Goal: Transaction & Acquisition: Purchase product/service

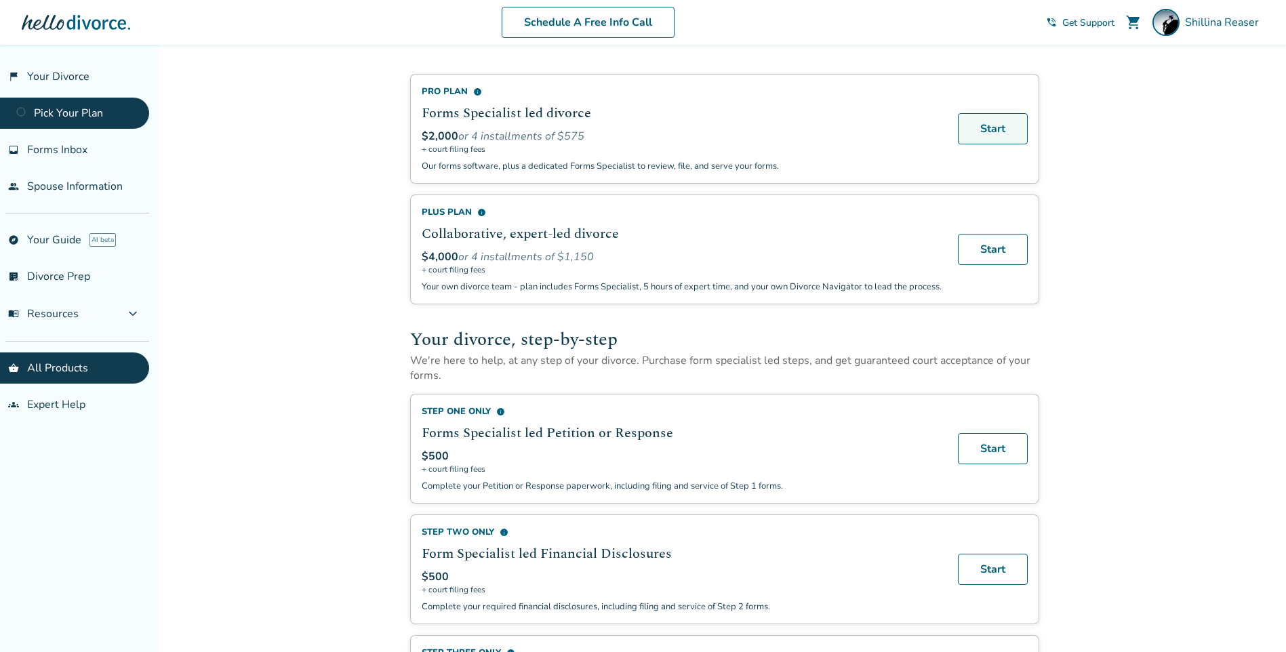
click at [995, 125] on link "Start" at bounding box center [993, 128] width 70 height 31
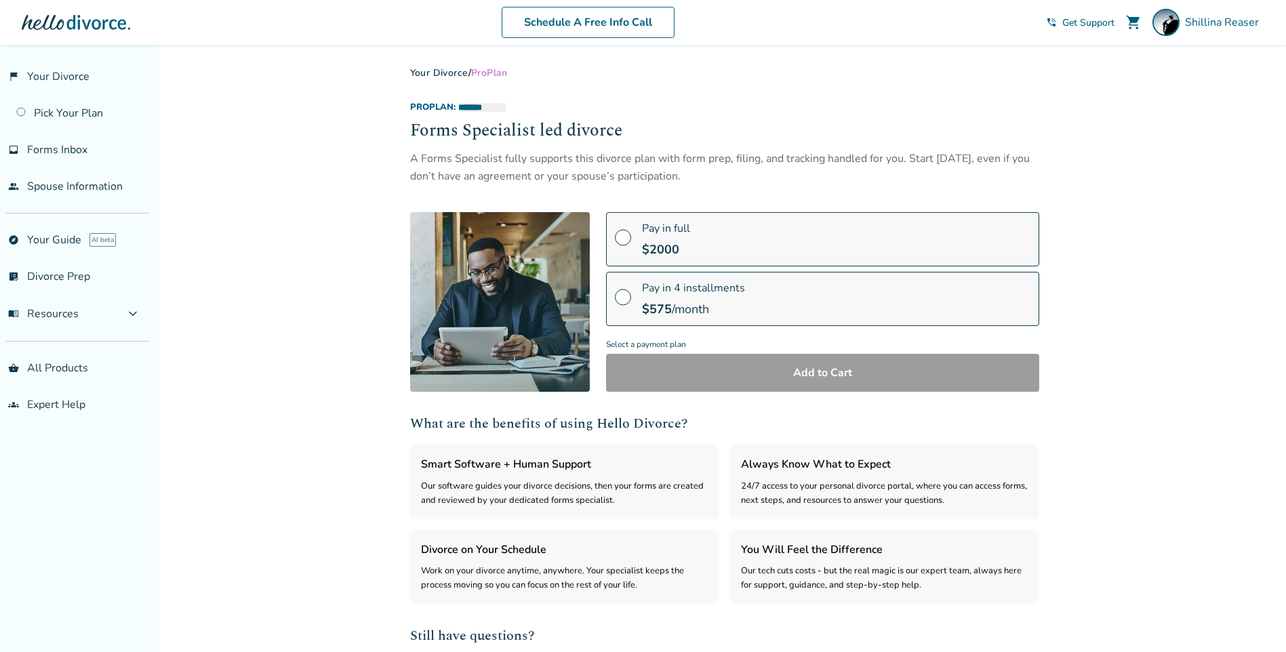
select select "***"
click at [623, 301] on span at bounding box center [623, 302] width 16 height 15
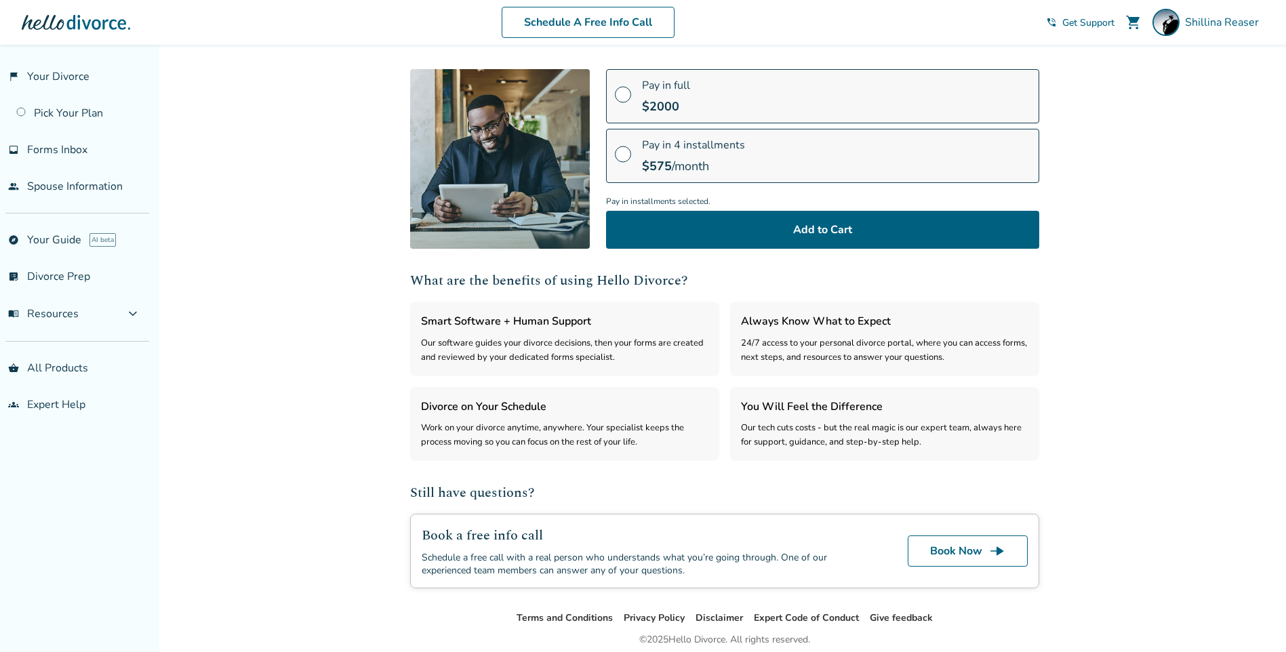
scroll to position [60, 0]
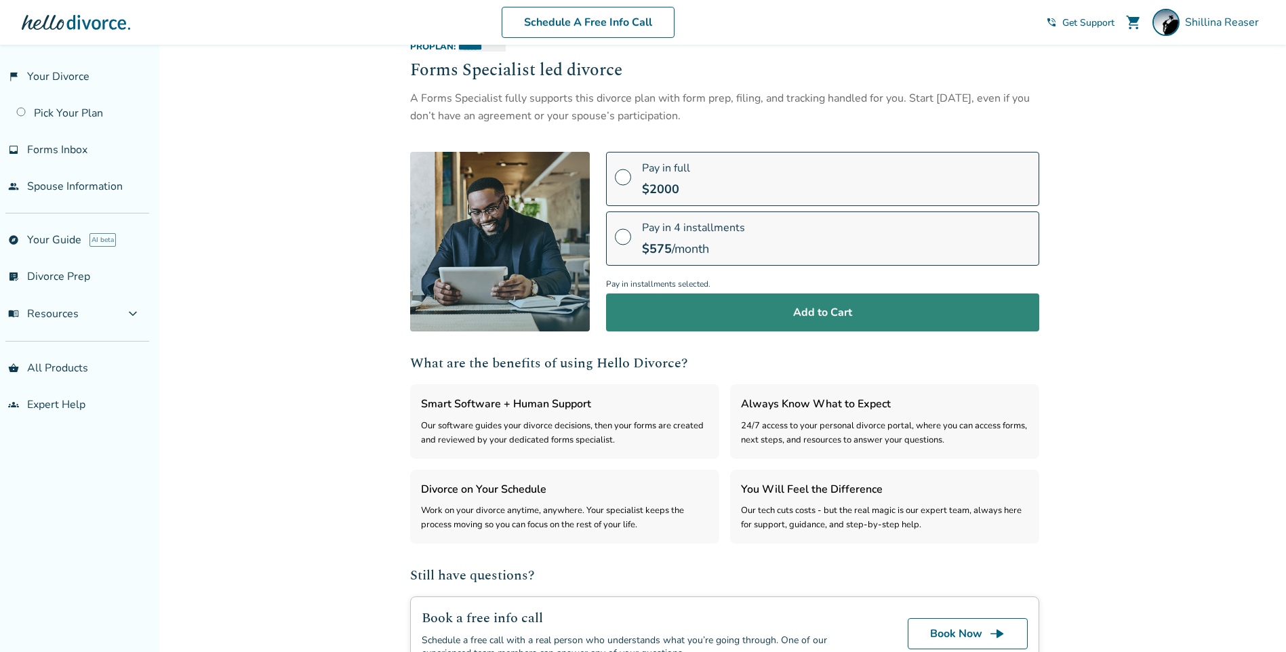
click at [827, 314] on button "Add to Cart" at bounding box center [822, 312] width 433 height 38
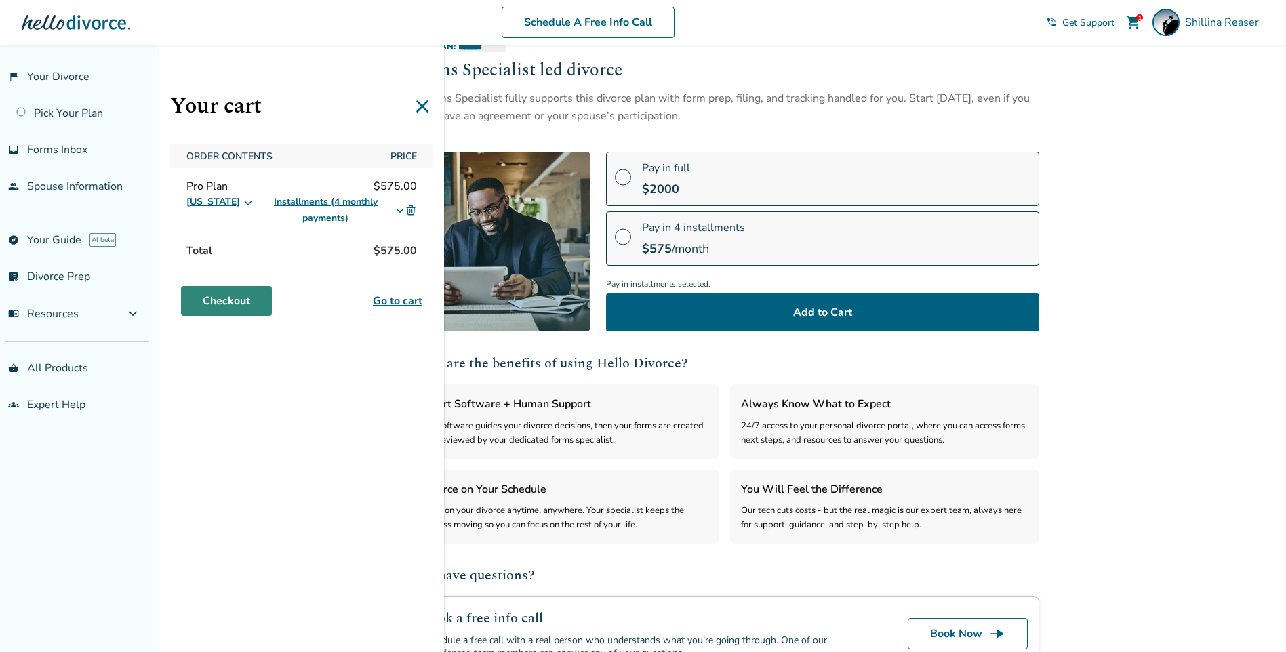
click at [219, 297] on link "Checkout" at bounding box center [226, 301] width 91 height 30
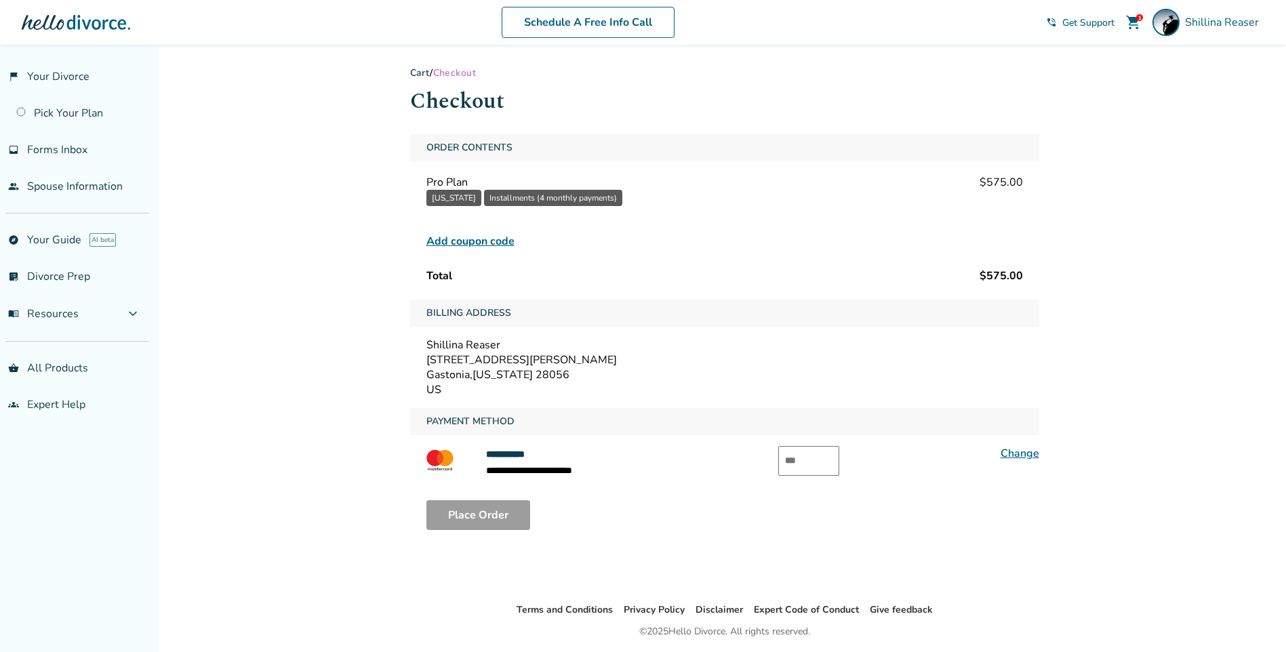
click at [806, 468] on input "text" at bounding box center [808, 461] width 61 height 30
type input "***"
click at [460, 512] on button "Place Order" at bounding box center [478, 515] width 104 height 30
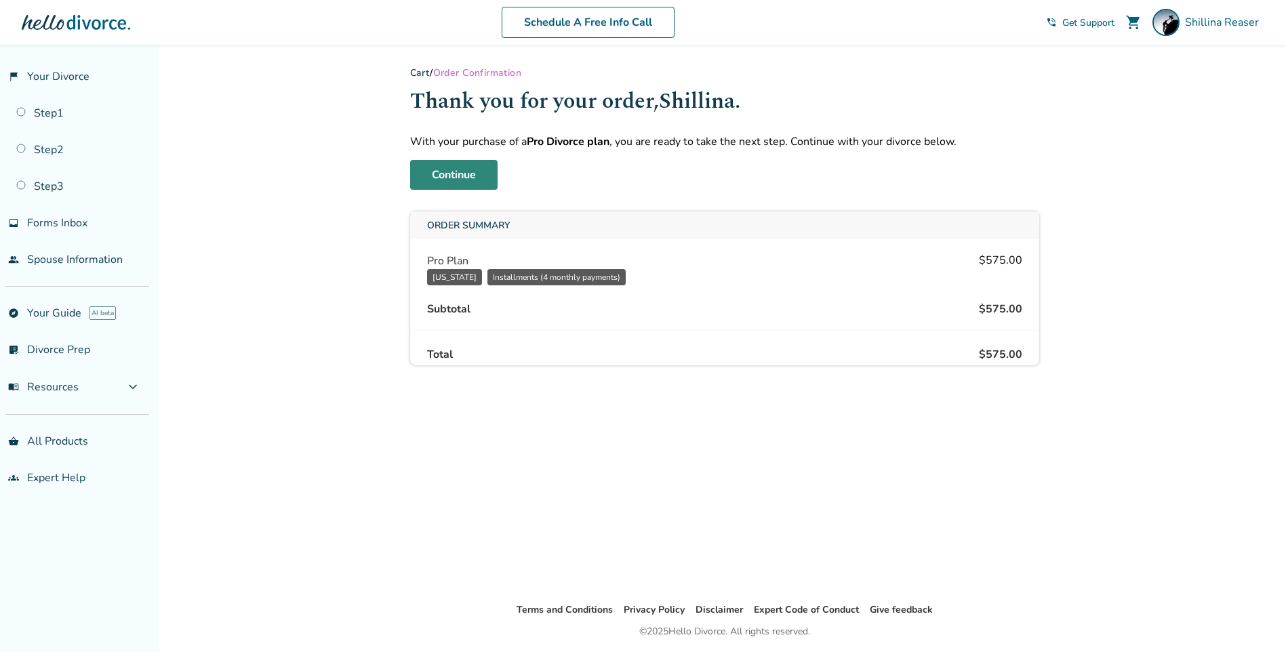
click at [464, 175] on link "Continue" at bounding box center [453, 175] width 87 height 30
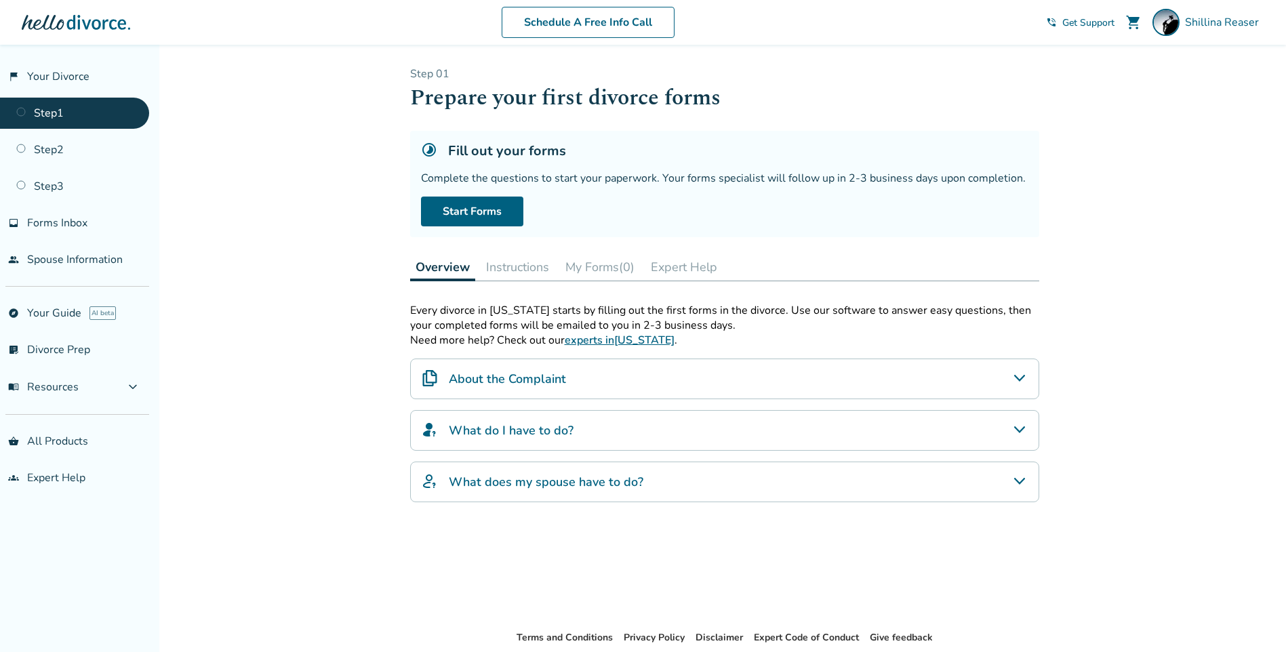
click at [1023, 376] on icon "About the Complaint" at bounding box center [1018, 378] width 11 height 7
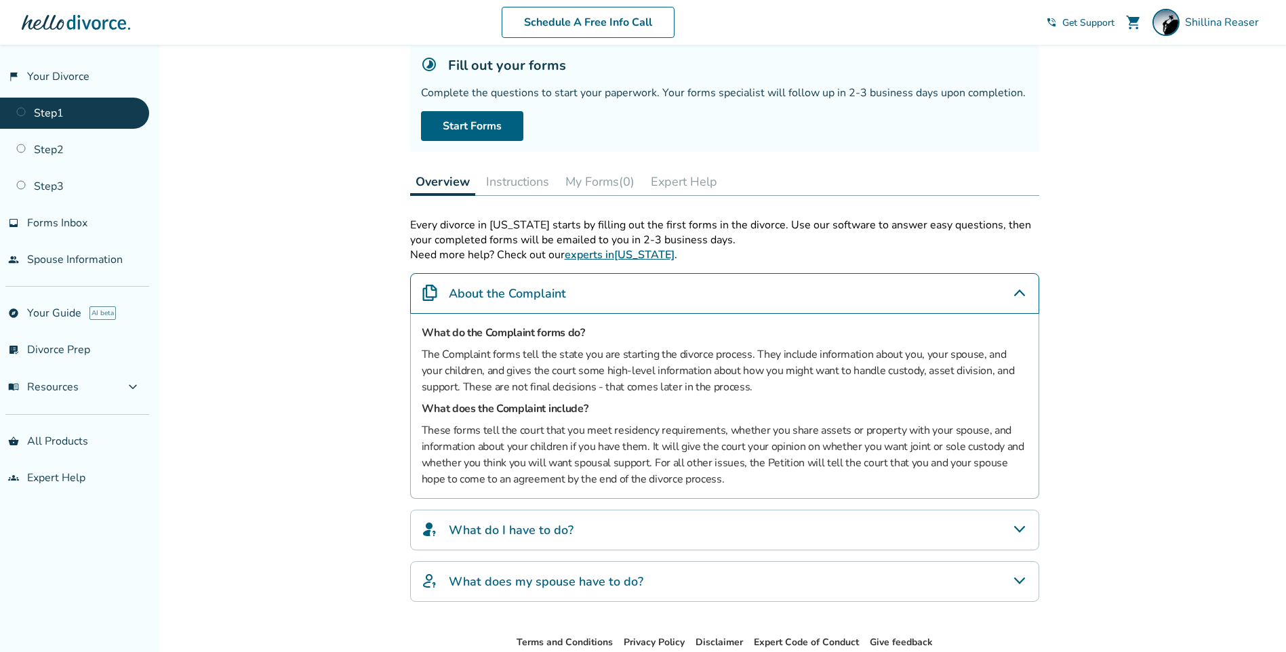
scroll to position [136, 0]
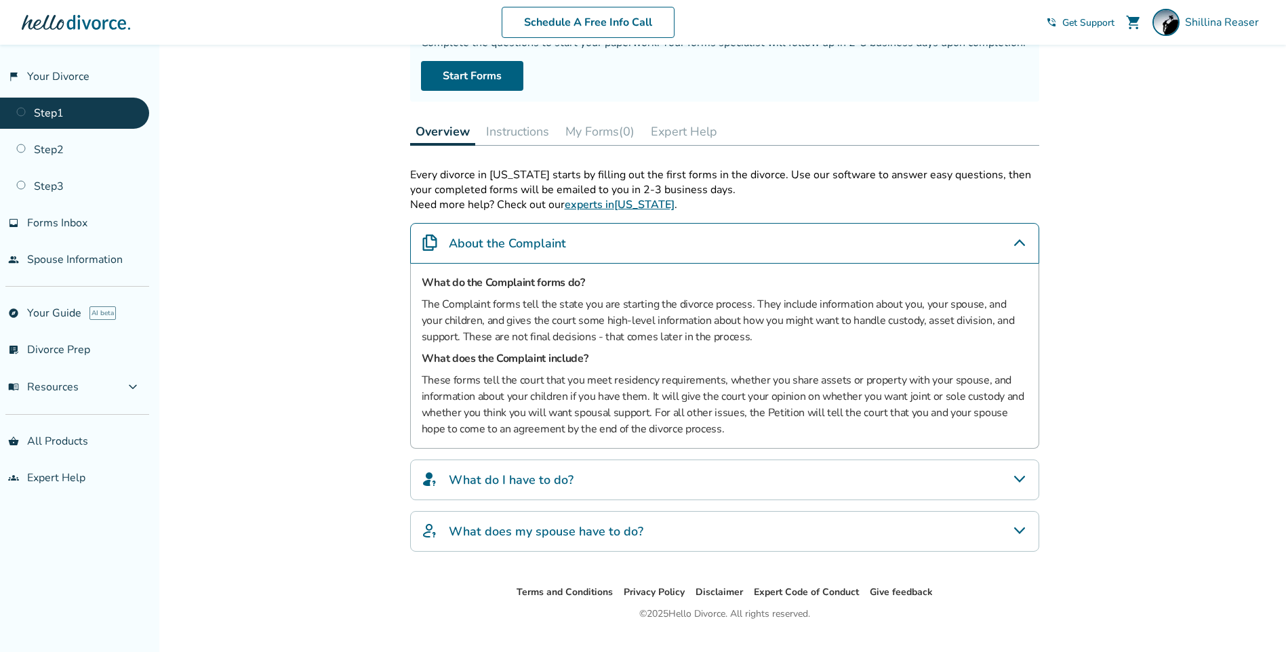
click at [1015, 483] on icon "What do I have to do?" at bounding box center [1019, 479] width 16 height 16
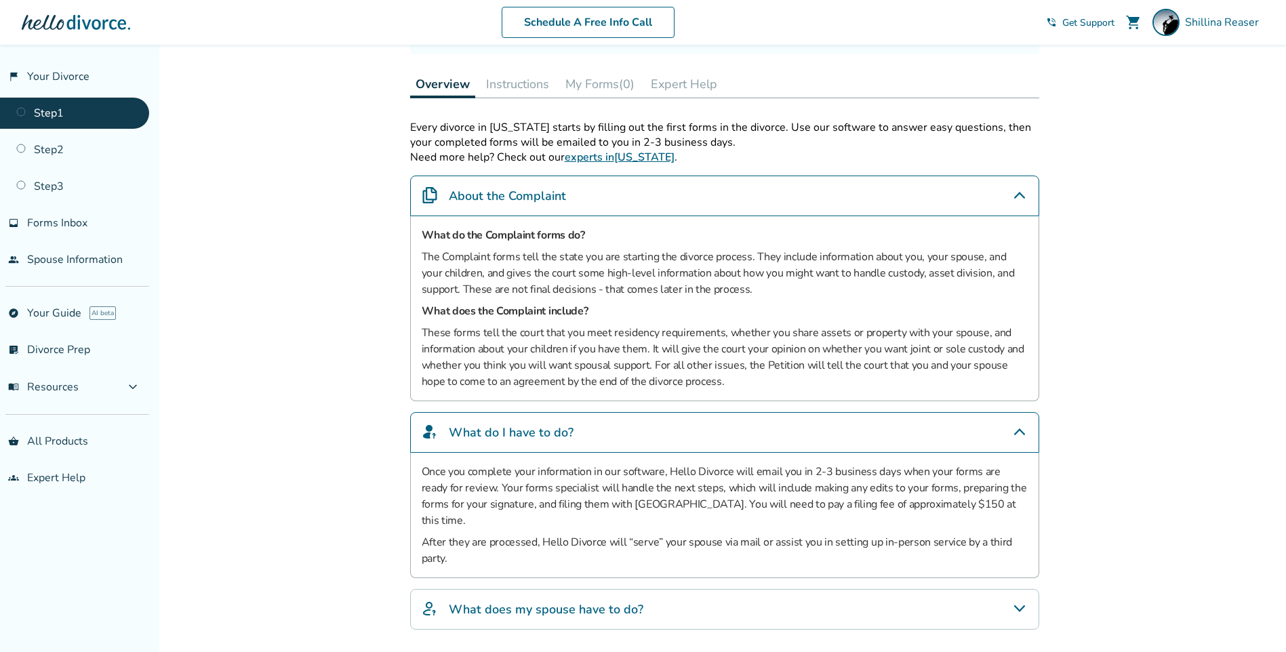
scroll to position [203, 0]
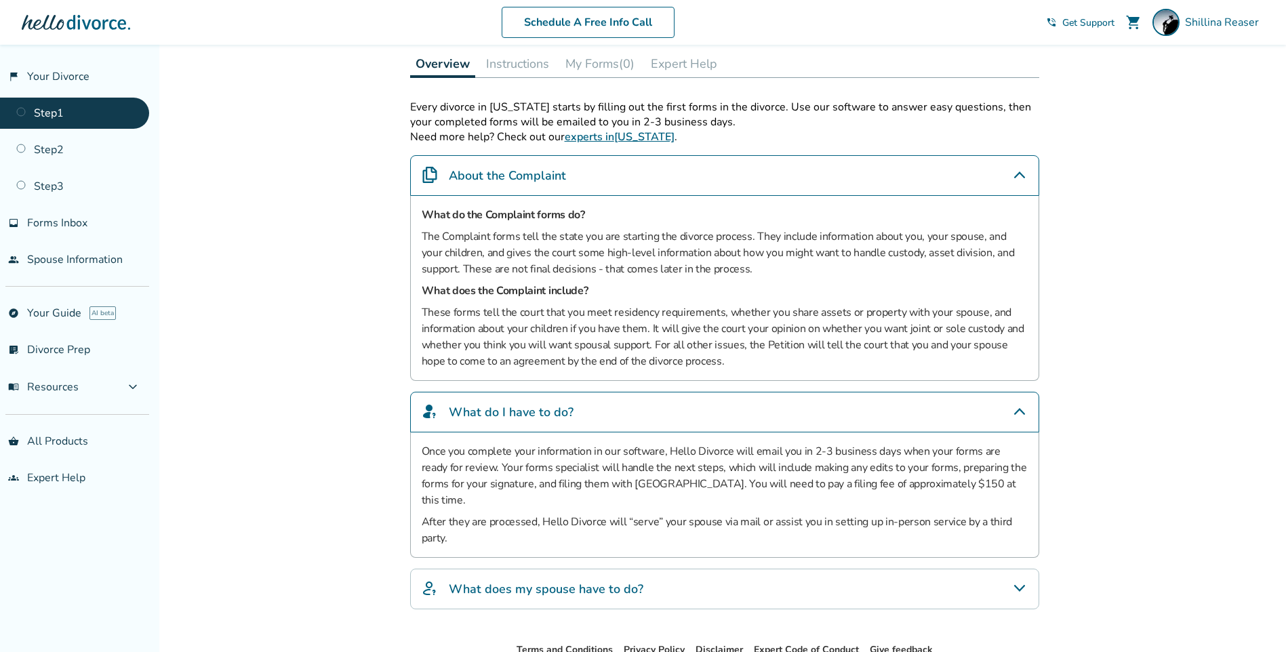
click at [1016, 585] on icon "What does my spouse have to do?" at bounding box center [1018, 588] width 11 height 7
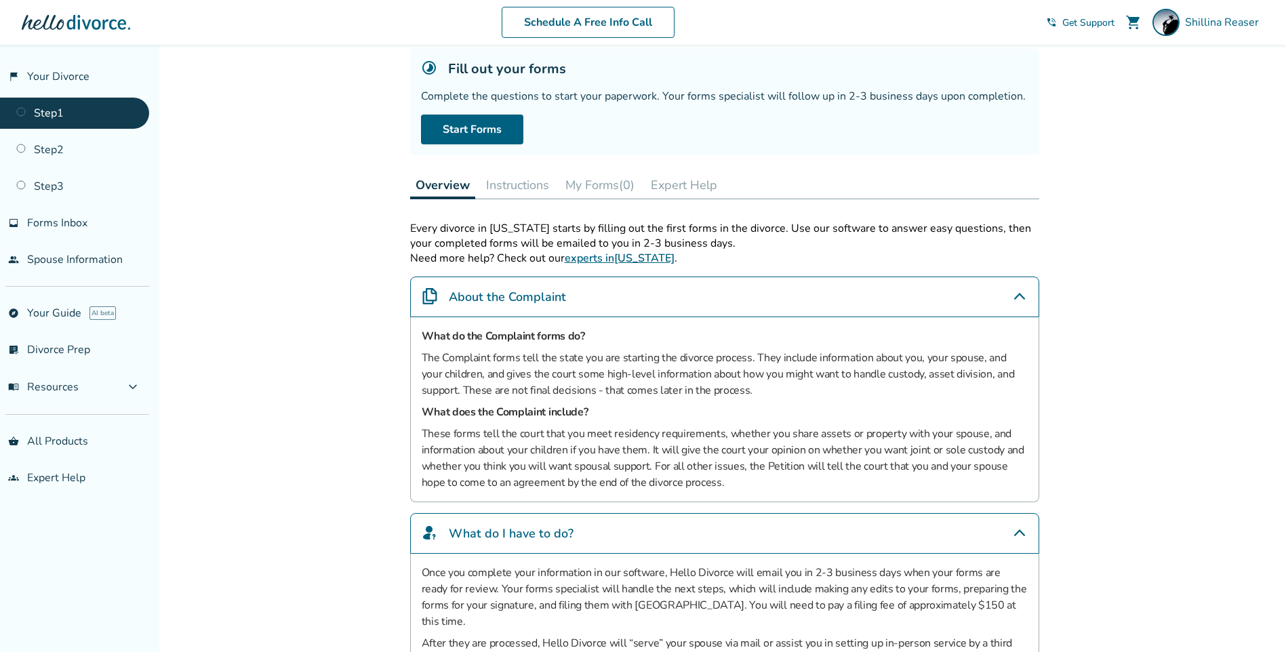
scroll to position [0, 0]
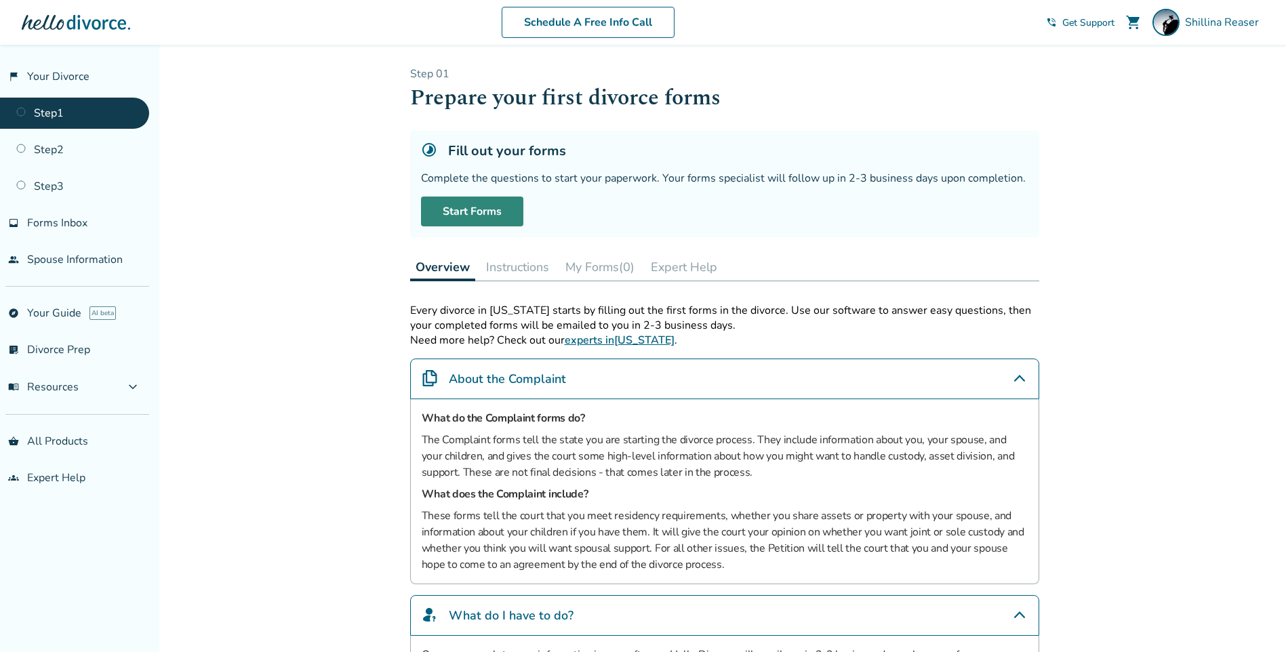
click at [487, 216] on link "Start Forms" at bounding box center [472, 212] width 102 height 30
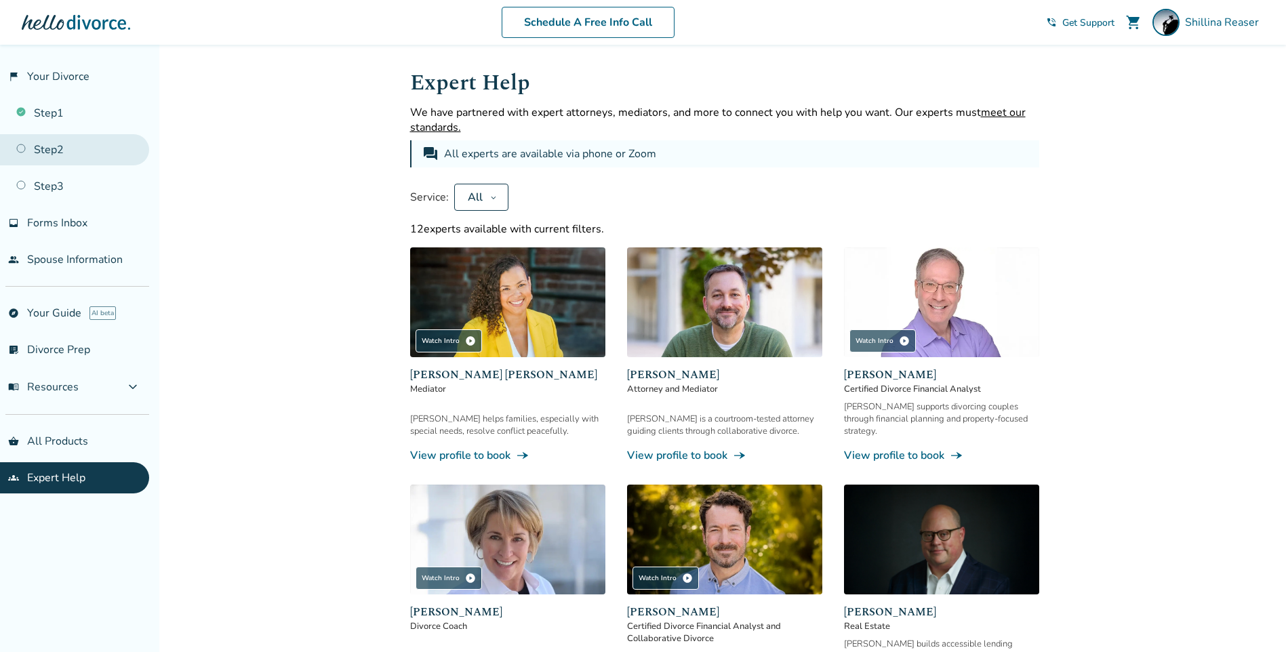
click at [50, 149] on link "Step 2" at bounding box center [74, 149] width 149 height 31
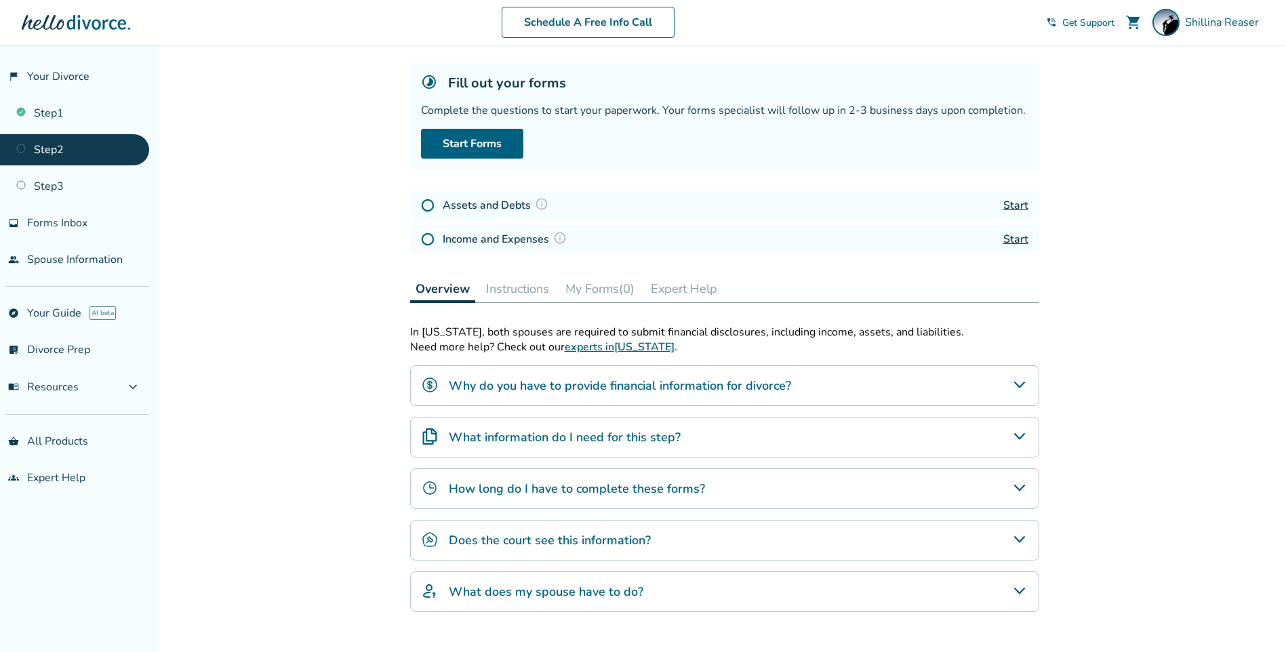
scroll to position [136, 0]
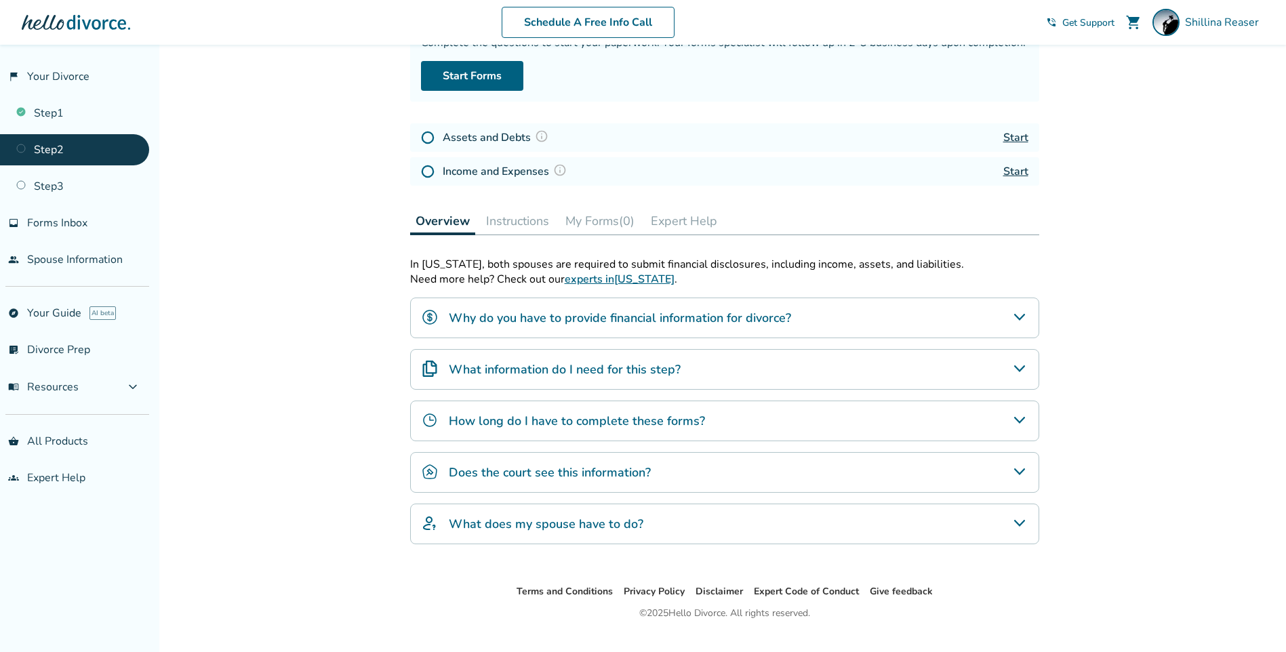
click at [547, 320] on h4 "Why do you have to provide financial information for divorce?" at bounding box center [620, 318] width 342 height 18
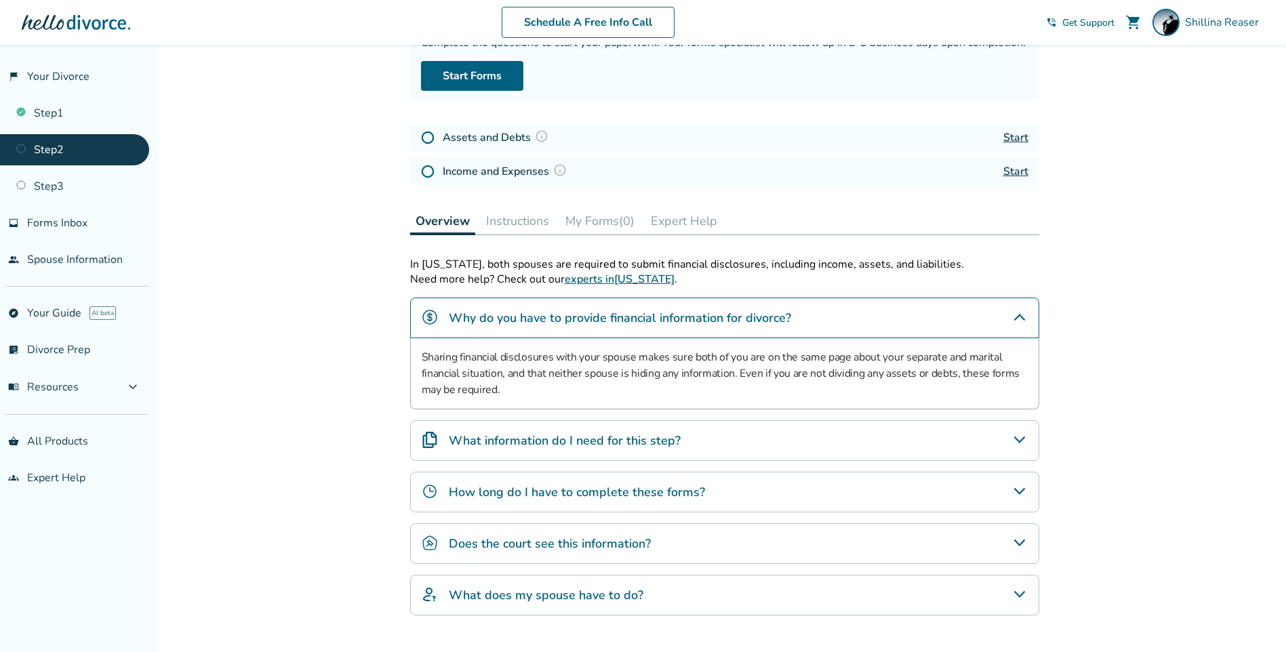
click at [1020, 441] on icon "What information do I need for this step?" at bounding box center [1018, 439] width 11 height 7
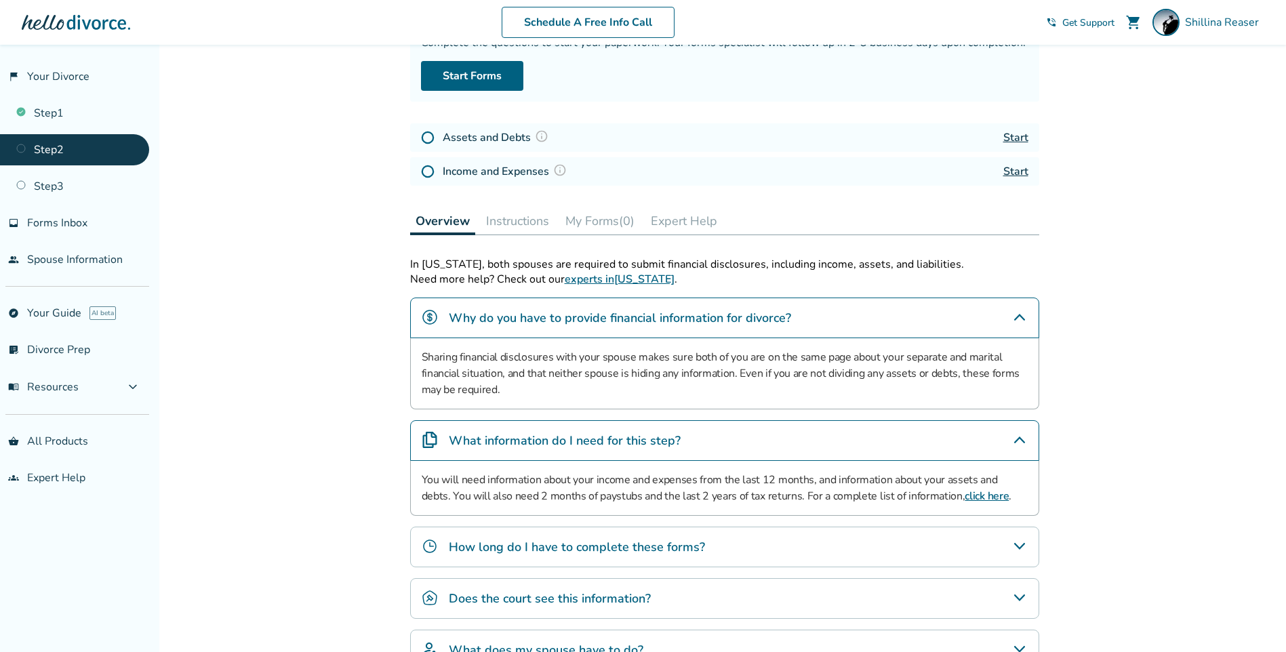
click at [1019, 546] on icon "How long do I have to complete these forms?" at bounding box center [1019, 546] width 16 height 16
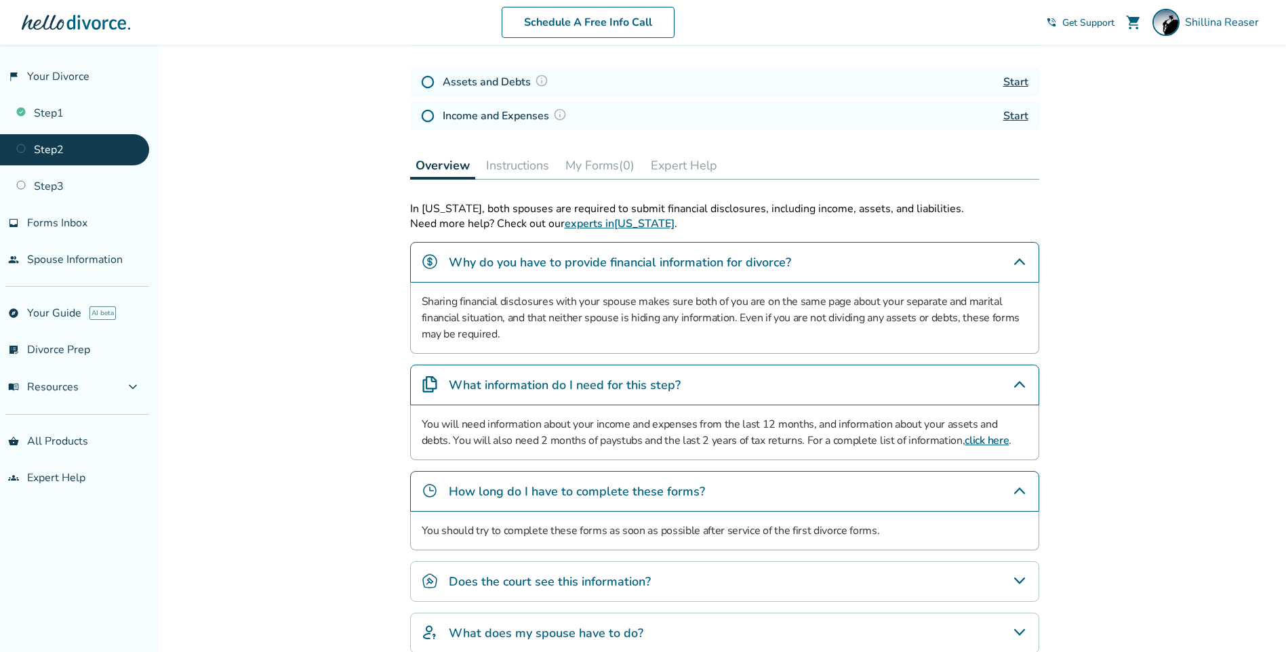
scroll to position [271, 0]
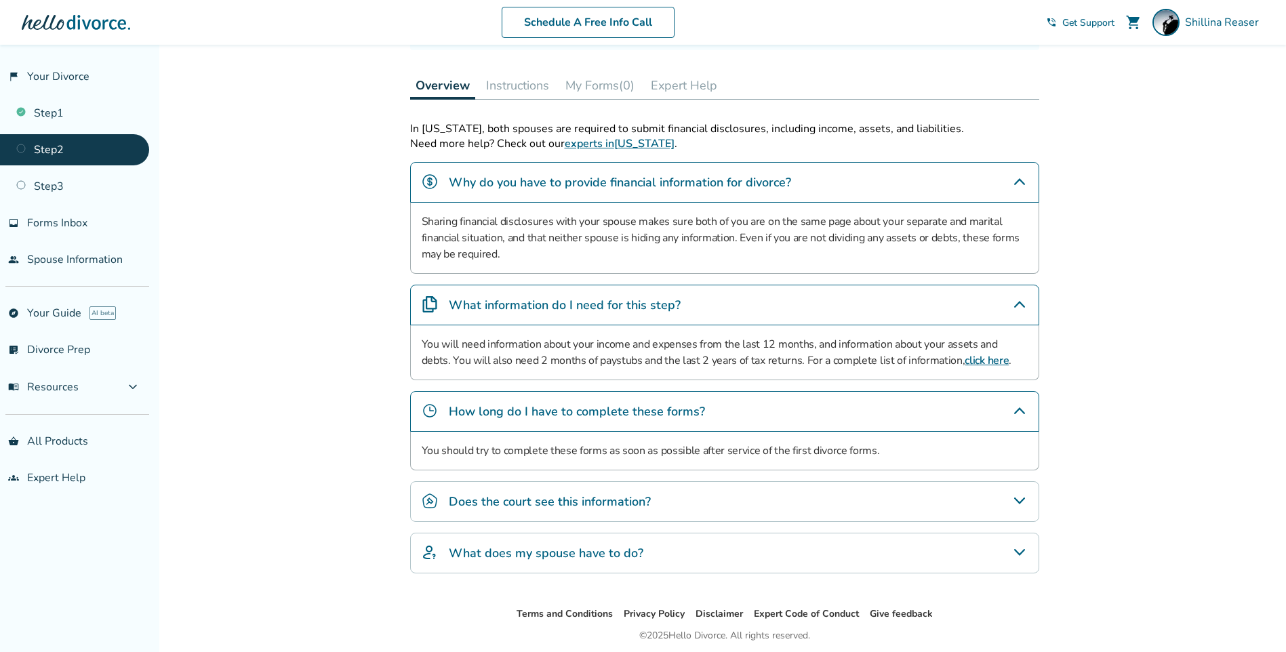
click at [1025, 499] on icon "Does the court see this information?" at bounding box center [1019, 501] width 16 height 16
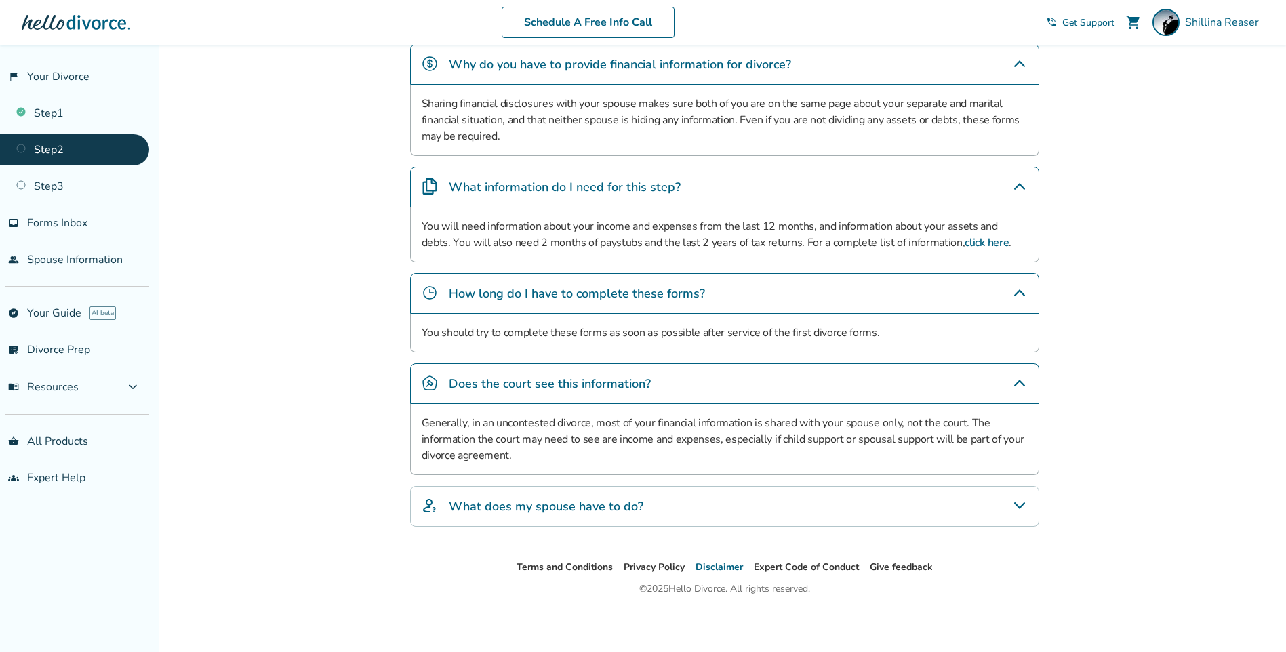
scroll to position [391, 0]
click at [1021, 504] on icon "What does my spouse have to do?" at bounding box center [1018, 503] width 11 height 7
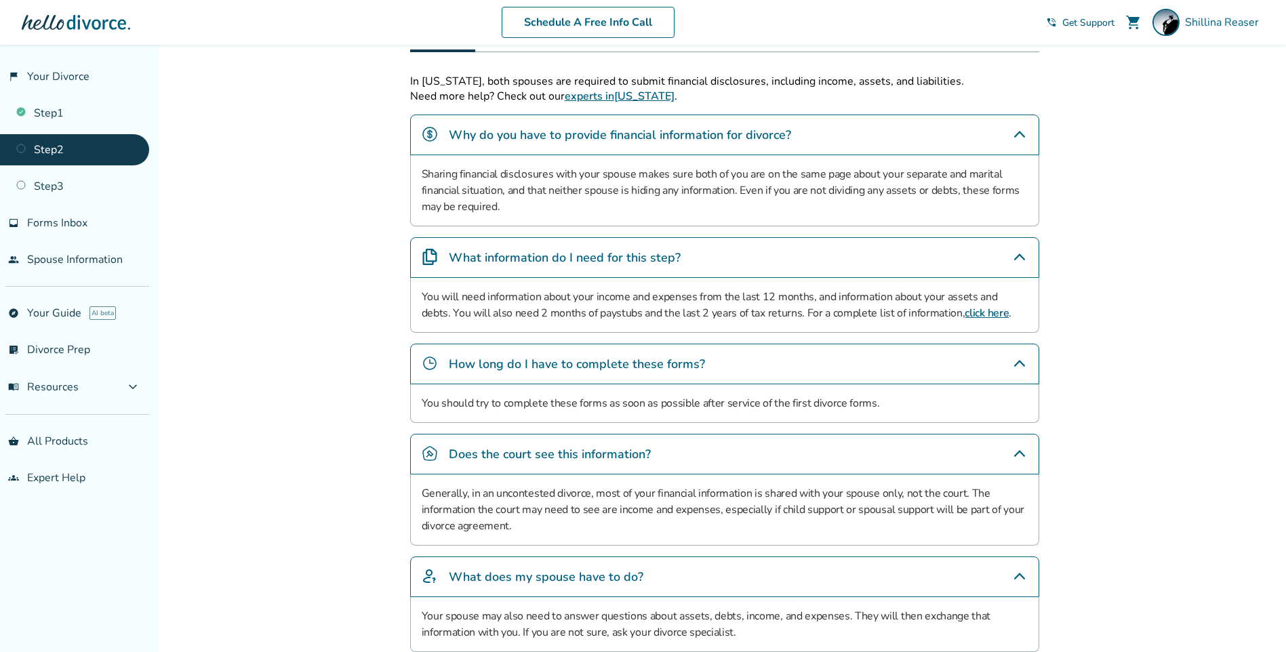
scroll to position [120, 0]
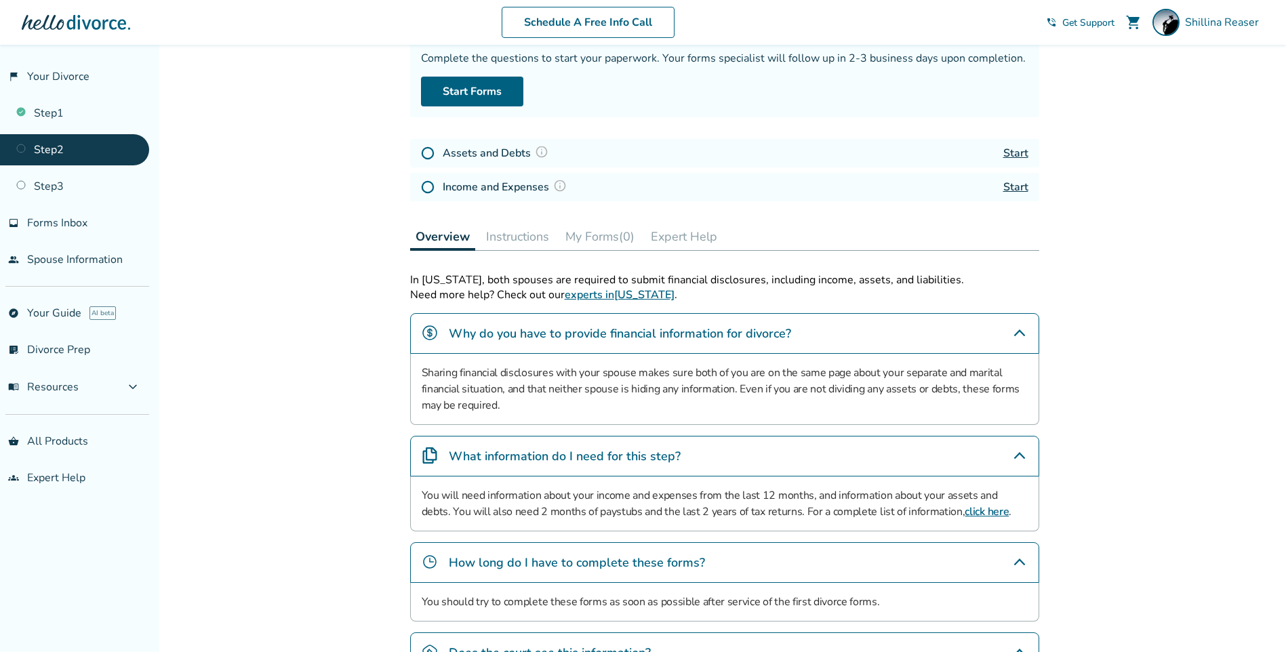
click at [1019, 153] on link "Start" at bounding box center [1015, 153] width 25 height 15
